Goal: Transaction & Acquisition: Book appointment/travel/reservation

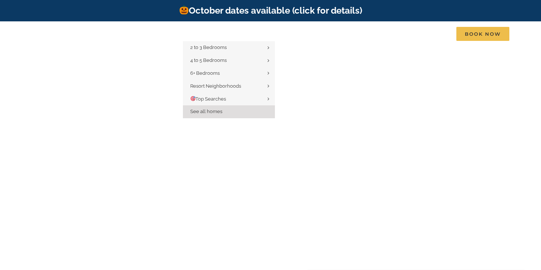
click at [215, 113] on span "See all homes" at bounding box center [206, 112] width 32 height 6
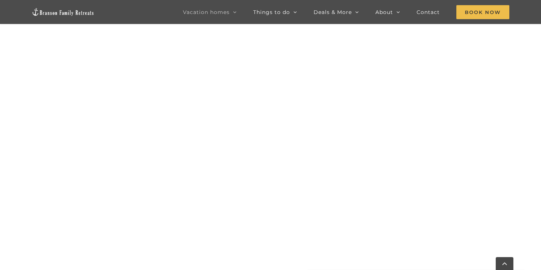
scroll to position [381, 0]
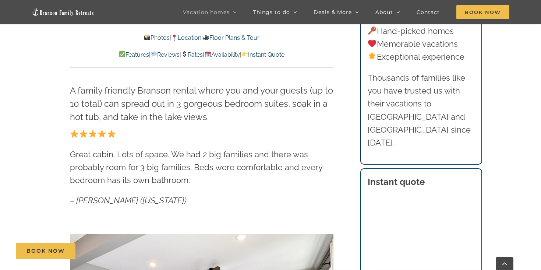
scroll to position [304, 0]
